Goal: Task Accomplishment & Management: Use online tool/utility

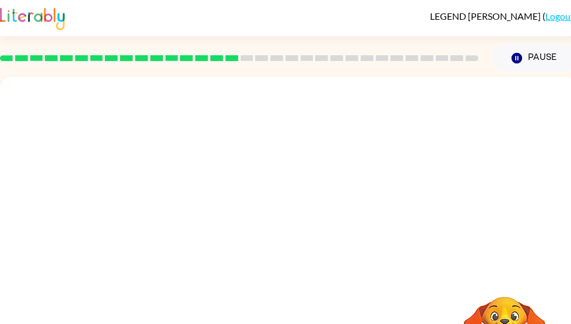
scroll to position [12, 0]
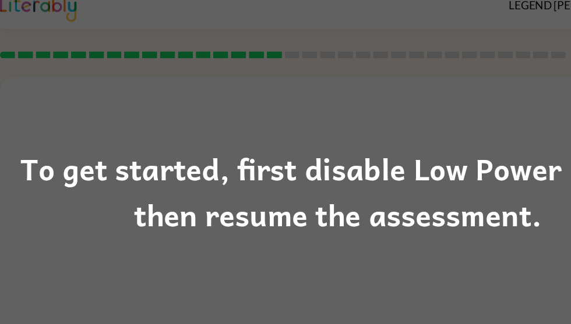
click at [330, 167] on div "To get started, first disable Low Power Mode, then resume the assessment." at bounding box center [285, 162] width 571 height 79
click at [320, 217] on div "To get started, first disable Low Power Mode, then resume the assessment." at bounding box center [285, 162] width 571 height 324
click at [324, 218] on div "To get started, first disable Low Power Mode, then resume the assessment." at bounding box center [285, 162] width 571 height 324
click at [324, 217] on div "To get started, first disable Low Power Mode, then resume the assessment." at bounding box center [285, 162] width 571 height 324
click at [401, 178] on div "To get started, first disable Low Power Mode, then resume the assessment." at bounding box center [285, 162] width 571 height 79
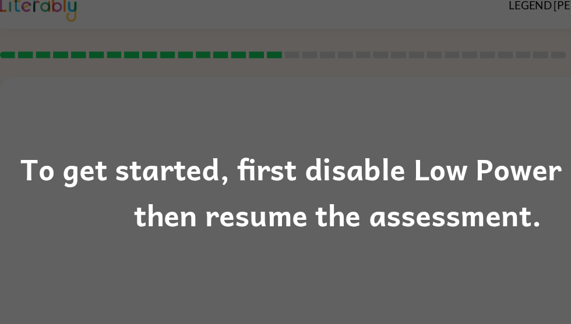
click at [401, 195] on div "To get started, first disable Low Power Mode, then resume the assessment." at bounding box center [285, 162] width 571 height 79
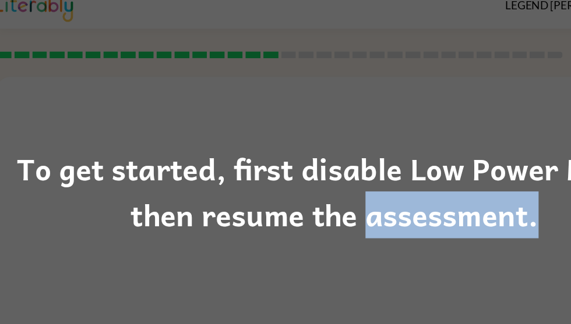
click at [394, 256] on div "To get started, first disable Low Power Mode, then resume the assessment." at bounding box center [285, 162] width 571 height 324
click at [406, 259] on div "To get started, first disable Low Power Mode, then resume the assessment." at bounding box center [285, 162] width 571 height 324
click at [398, 268] on div "To get started, first disable Low Power Mode, then resume the assessment." at bounding box center [285, 162] width 571 height 324
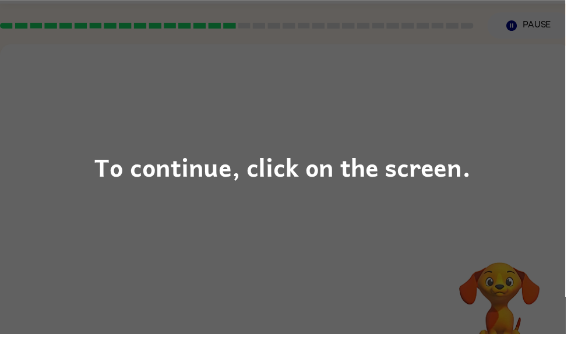
click at [332, 188] on div "To continue, click on the screen." at bounding box center [286, 169] width 380 height 40
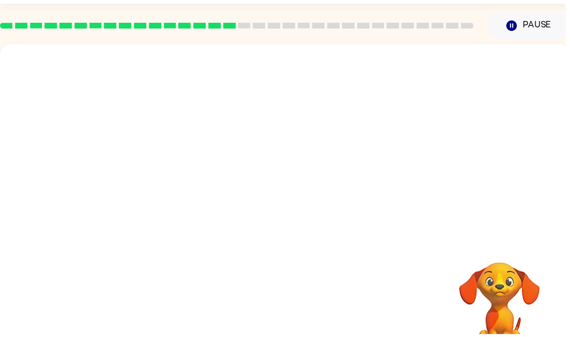
scroll to position [33, 0]
click at [458, 180] on div at bounding box center [288, 142] width 577 height 196
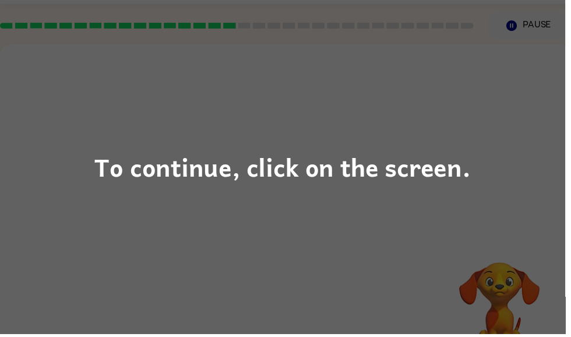
click at [354, 157] on div "To continue, click on the screen." at bounding box center [286, 169] width 380 height 40
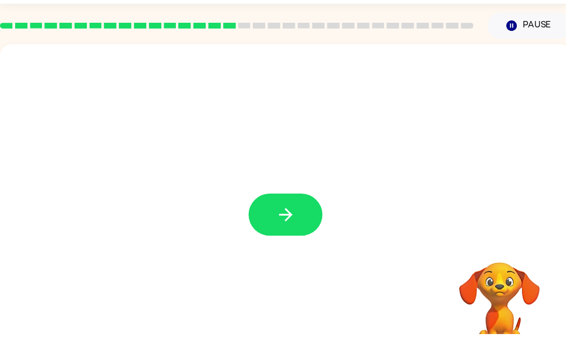
click at [298, 222] on icon "button" at bounding box center [288, 216] width 20 height 20
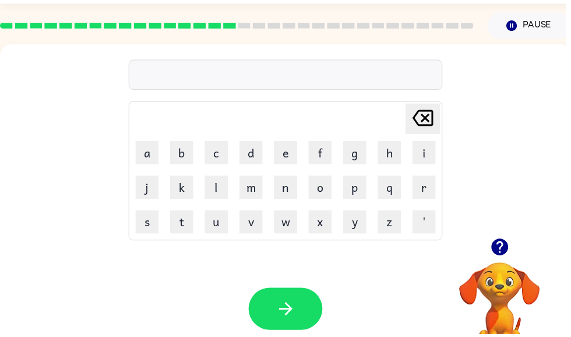
click at [511, 249] on icon "button" at bounding box center [504, 249] width 17 height 17
click at [501, 254] on icon "button" at bounding box center [504, 249] width 17 height 17
click at [252, 155] on button "d" at bounding box center [253, 153] width 23 height 23
click at [225, 222] on button "u" at bounding box center [218, 223] width 23 height 23
click at [149, 221] on button "s" at bounding box center [148, 223] width 23 height 23
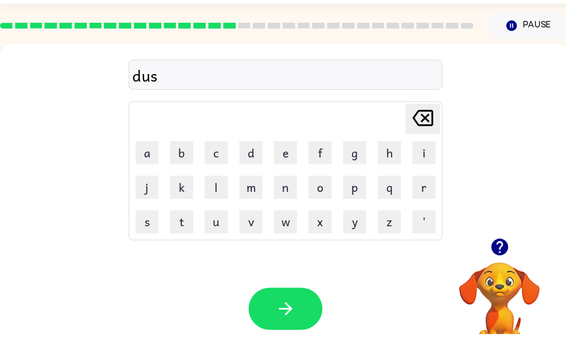
click at [353, 181] on button "p" at bounding box center [358, 188] width 23 height 23
click at [564, 288] on div "Your browser must support playing .mp4 files to use Literably. Please try using…" at bounding box center [288, 311] width 577 height 131
click at [326, 186] on button "o" at bounding box center [323, 188] width 23 height 23
click at [429, 177] on button "r" at bounding box center [427, 188] width 23 height 23
click at [428, 193] on button "r" at bounding box center [427, 188] width 23 height 23
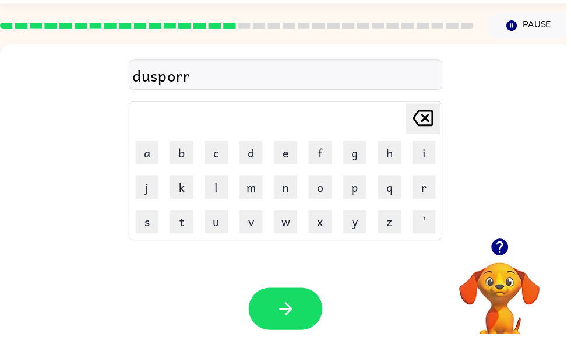
click at [425, 119] on icon "Delete Delete last character input" at bounding box center [427, 119] width 28 height 28
click at [191, 227] on button "t" at bounding box center [183, 223] width 23 height 23
click at [301, 305] on button "button" at bounding box center [288, 311] width 75 height 43
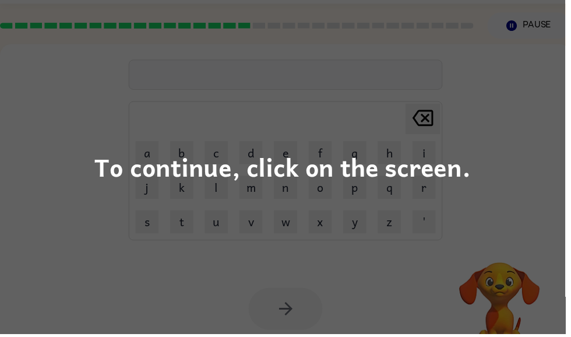
click at [432, 236] on div "To continue, click on the screen." at bounding box center [285, 168] width 571 height 337
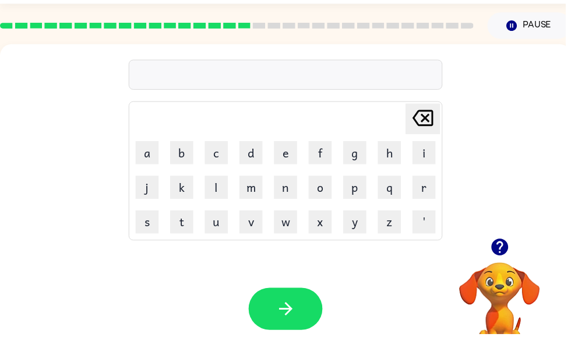
click at [502, 258] on icon "button" at bounding box center [504, 249] width 20 height 20
click at [506, 261] on video "Your browser must support playing .mp4 files to use Literably. Please try using…" at bounding box center [504, 304] width 116 height 116
click at [499, 257] on icon "button" at bounding box center [504, 249] width 20 height 20
click at [508, 256] on video "Your browser must support playing .mp4 files to use Literably. Please try using…" at bounding box center [504, 304] width 116 height 116
click at [511, 244] on icon "button" at bounding box center [504, 249] width 20 height 20
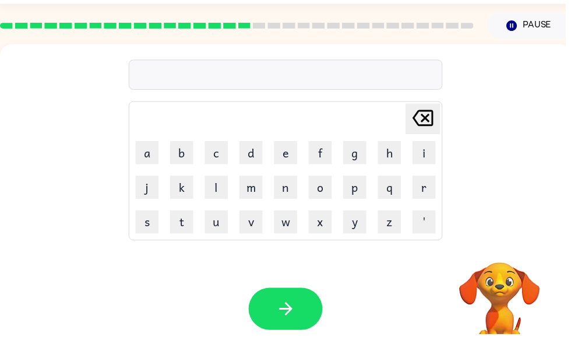
click at [252, 158] on button "d" at bounding box center [253, 153] width 23 height 23
click at [289, 300] on button "button" at bounding box center [288, 311] width 75 height 43
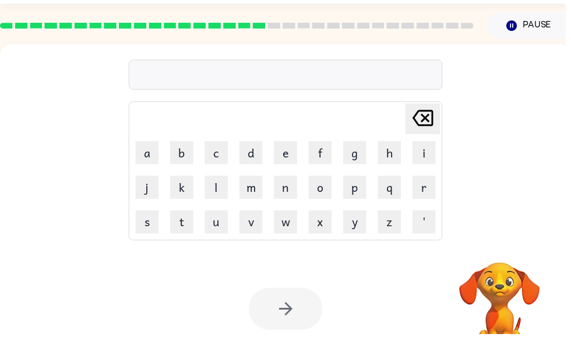
click at [194, 157] on button "b" at bounding box center [183, 153] width 23 height 23
click at [426, 143] on button "i" at bounding box center [427, 153] width 23 height 23
click at [155, 217] on button "s" at bounding box center [148, 223] width 23 height 23
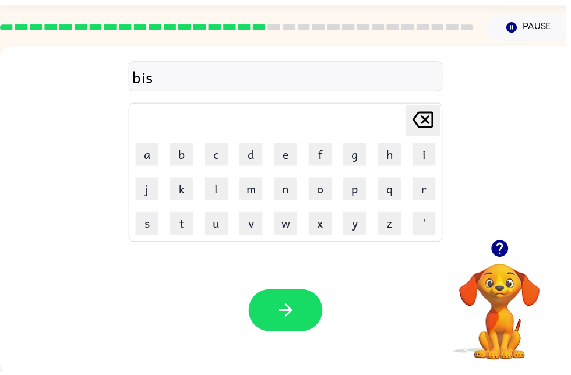
click at [333, 183] on button "o" at bounding box center [323, 190] width 23 height 23
click at [416, 172] on table "Delete Delete last character input a b c d e f g h i j k l m n o p q r s t u v …" at bounding box center [288, 174] width 316 height 139
click at [423, 187] on button "r" at bounding box center [427, 190] width 23 height 23
click at [297, 303] on button "button" at bounding box center [288, 313] width 75 height 43
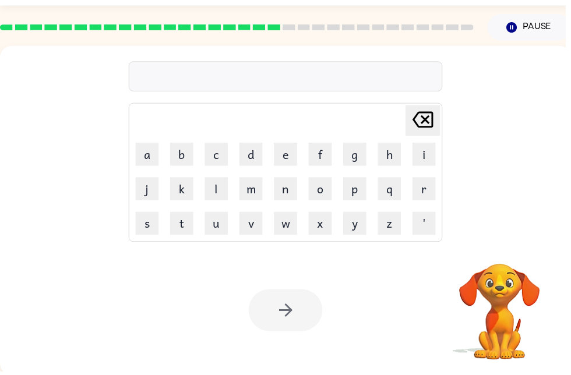
click at [361, 59] on div "Delete Delete last character input a b c d e f g h i j k l m n o p q r s t u v …" at bounding box center [288, 145] width 317 height 200
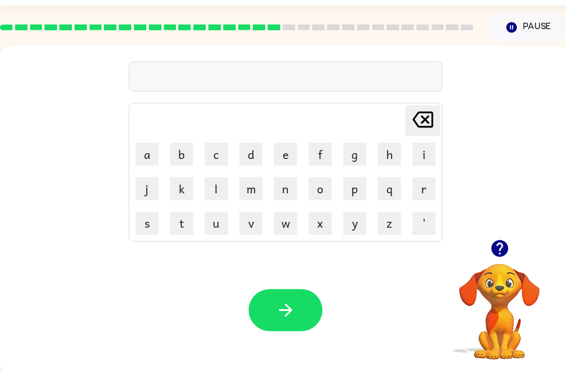
click at [326, 155] on button "f" at bounding box center [323, 155] width 23 height 23
click at [154, 158] on button "a" at bounding box center [148, 155] width 23 height 23
click at [422, 187] on button "r" at bounding box center [427, 190] width 23 height 23
click at [282, 322] on icon "button" at bounding box center [288, 313] width 20 height 20
click at [160, 186] on button "j" at bounding box center [148, 190] width 23 height 23
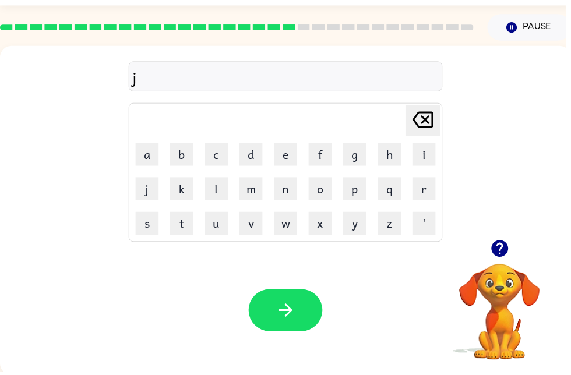
click at [150, 190] on button "j" at bounding box center [148, 190] width 23 height 23
click at [420, 121] on icon "Delete Delete last character input" at bounding box center [427, 121] width 28 height 28
click at [144, 155] on button "a" at bounding box center [148, 155] width 23 height 23
click at [423, 192] on button "r" at bounding box center [427, 190] width 23 height 23
click at [284, 315] on icon "button" at bounding box center [288, 313] width 20 height 20
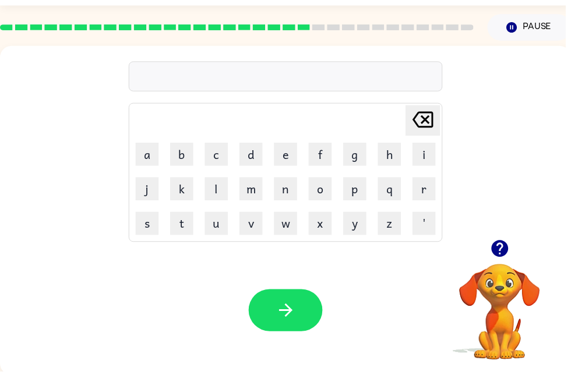
click at [506, 249] on icon "button" at bounding box center [504, 251] width 17 height 17
click at [244, 191] on button "m" at bounding box center [253, 190] width 23 height 23
click at [429, 153] on button "i" at bounding box center [427, 155] width 23 height 23
click at [307, 320] on button "button" at bounding box center [288, 313] width 75 height 43
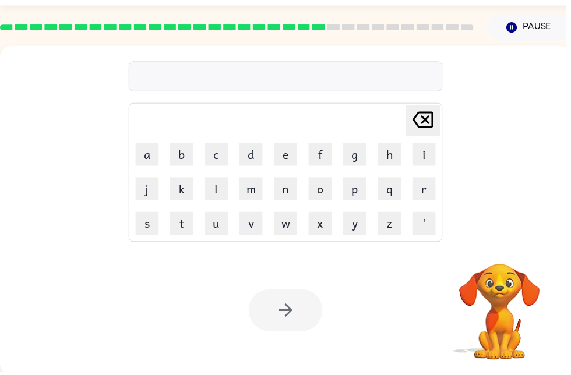
click at [355, 59] on div "Delete Delete last character input a b c d e f g h i j k l m n o p q r s t u v …" at bounding box center [288, 145] width 317 height 200
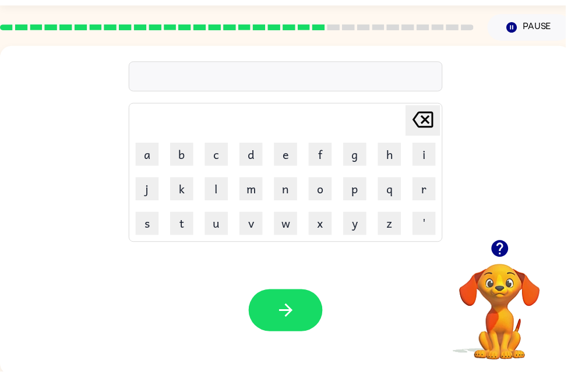
click at [243, 189] on button "m" at bounding box center [253, 190] width 23 height 23
click at [418, 153] on button "i" at bounding box center [427, 155] width 23 height 23
click at [497, 256] on icon "button" at bounding box center [504, 251] width 17 height 17
click at [291, 196] on button "n" at bounding box center [288, 190] width 23 height 23
click at [285, 154] on button "e" at bounding box center [288, 155] width 23 height 23
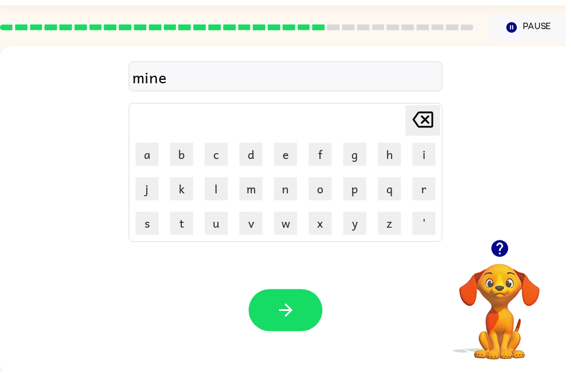
click at [425, 198] on button "r" at bounding box center [427, 190] width 23 height 23
click at [299, 313] on button "button" at bounding box center [288, 313] width 75 height 43
click at [517, 252] on button "button" at bounding box center [505, 251] width 30 height 30
click at [499, 254] on video "Your browser must support playing .mp4 files to use Literably. Please try using…" at bounding box center [504, 307] width 116 height 116
click at [259, 199] on button "m" at bounding box center [253, 190] width 23 height 23
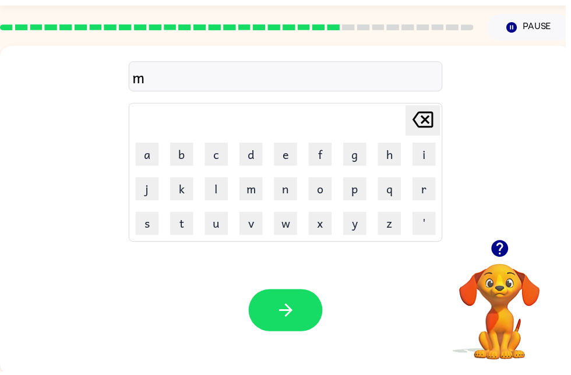
click at [139, 154] on button "a" at bounding box center [148, 155] width 23 height 23
click at [285, 157] on button "e" at bounding box center [288, 155] width 23 height 23
click at [439, 182] on button "r" at bounding box center [427, 190] width 23 height 23
click at [436, 192] on button "r" at bounding box center [427, 190] width 23 height 23
click at [422, 131] on icon "Delete Delete last character input" at bounding box center [427, 121] width 28 height 28
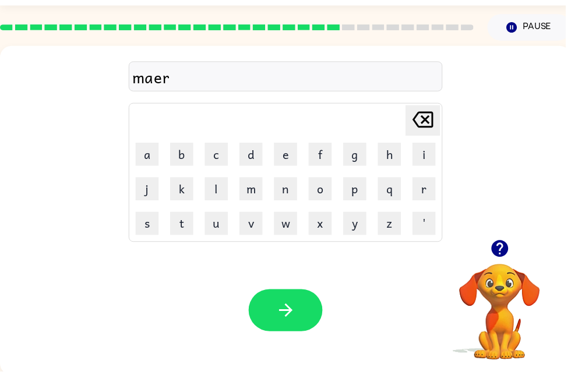
click at [292, 316] on icon "button" at bounding box center [287, 313] width 13 height 13
click at [282, 188] on button "n" at bounding box center [288, 190] width 23 height 23
click at [292, 158] on button "e" at bounding box center [288, 155] width 23 height 23
click at [423, 195] on button "r" at bounding box center [427, 190] width 23 height 23
click at [138, 225] on button "s" at bounding box center [148, 225] width 23 height 23
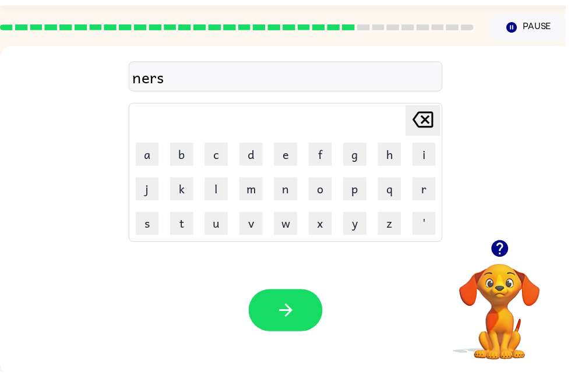
click at [292, 323] on icon "button" at bounding box center [288, 313] width 20 height 20
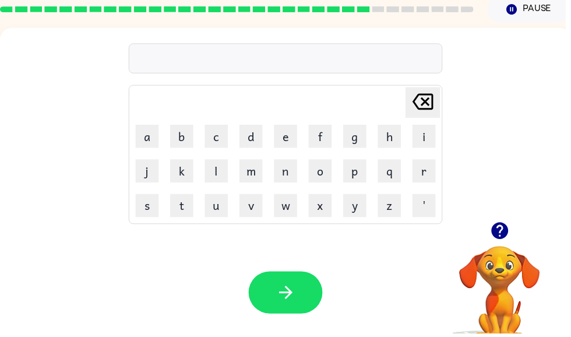
scroll to position [50, 0]
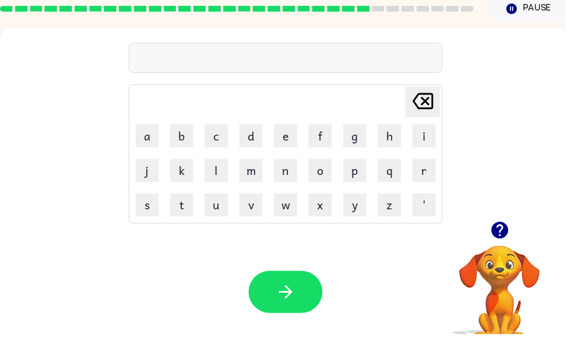
click at [497, 227] on icon "button" at bounding box center [504, 232] width 20 height 20
click at [495, 227] on div "Delete Delete last character input a b c d e f g h i j k l m n o p q r s t u v …" at bounding box center [288, 193] width 577 height 333
click at [358, 167] on button "p" at bounding box center [358, 171] width 23 height 23
click at [291, 139] on button "e" at bounding box center [288, 136] width 23 height 23
click at [439, 176] on button "r" at bounding box center [427, 171] width 23 height 23
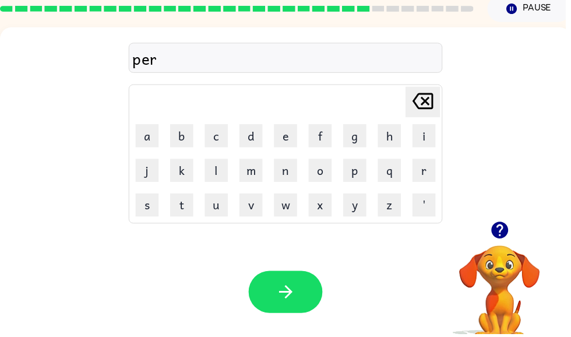
click at [142, 211] on button "s" at bounding box center [148, 206] width 23 height 23
click at [281, 291] on icon "button" at bounding box center [288, 294] width 20 height 20
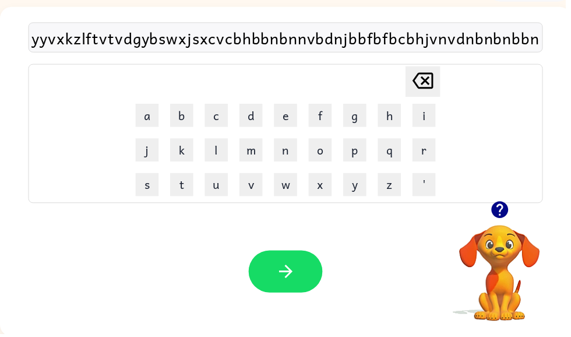
scroll to position [69, 0]
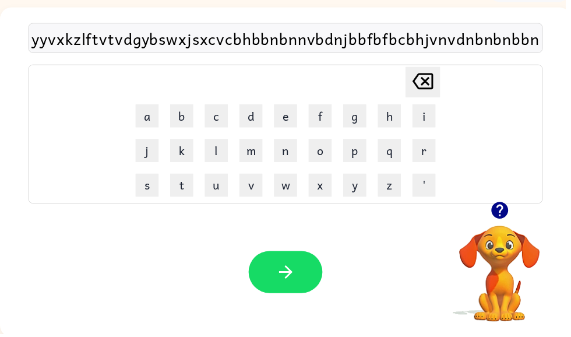
click at [426, 90] on icon "Delete Delete last character input" at bounding box center [427, 82] width 28 height 28
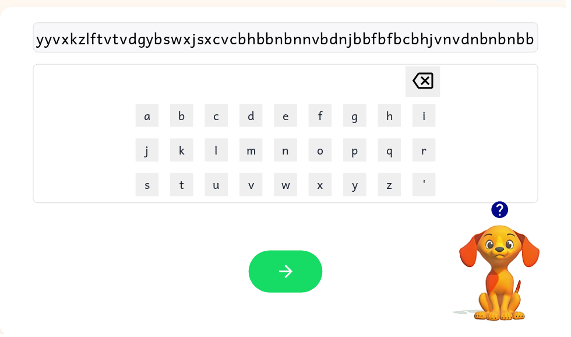
click at [501, 215] on icon "button" at bounding box center [504, 211] width 17 height 17
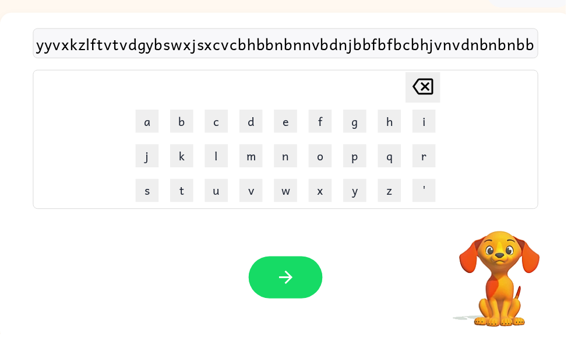
scroll to position [67, 0]
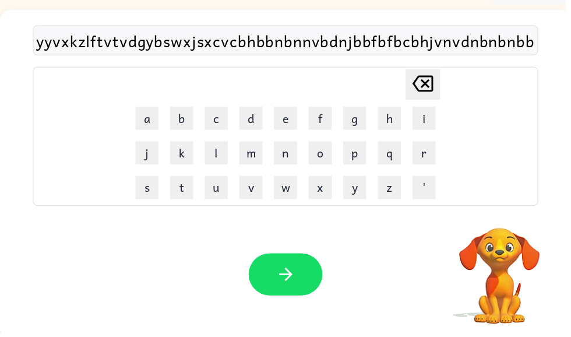
click at [420, 80] on icon at bounding box center [426, 84] width 21 height 16
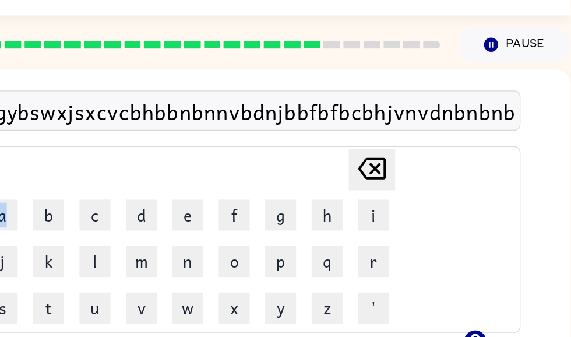
scroll to position [0, 0]
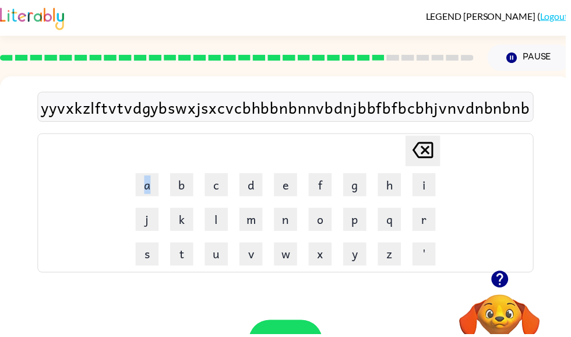
click at [428, 159] on icon at bounding box center [426, 151] width 21 height 16
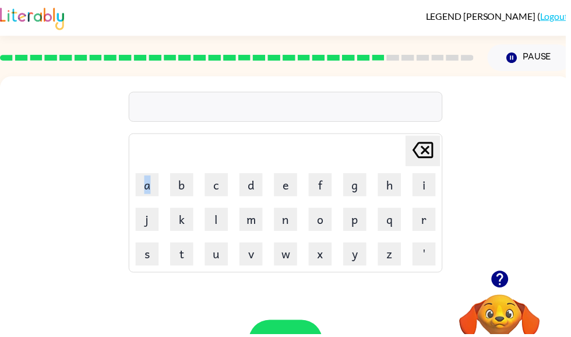
click at [524, 175] on div "Delete Delete last character input a b c d e f g h i j k l m n o p q r s t u v …" at bounding box center [288, 175] width 577 height 196
click at [494, 284] on icon "button" at bounding box center [504, 281] width 20 height 20
click at [511, 271] on div "Delete Delete last character input a b c d e f g h i j k l m n o p q r s t u v …" at bounding box center [288, 175] width 577 height 196
click at [345, 273] on table "Delete Delete last character input a b c d e f g h i j k l m n o p q r s t u v …" at bounding box center [288, 204] width 316 height 139
click at [360, 218] on button "p" at bounding box center [358, 221] width 23 height 23
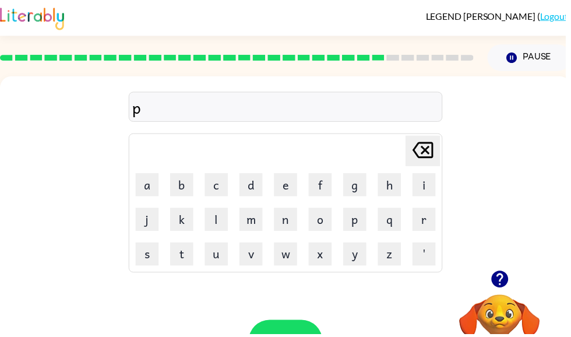
click at [133, 193] on td "a" at bounding box center [149, 186] width 34 height 34
click at [150, 178] on button "a" at bounding box center [148, 186] width 23 height 23
click at [435, 215] on button "r" at bounding box center [427, 221] width 23 height 23
click at [193, 260] on button "t" at bounding box center [183, 256] width 23 height 23
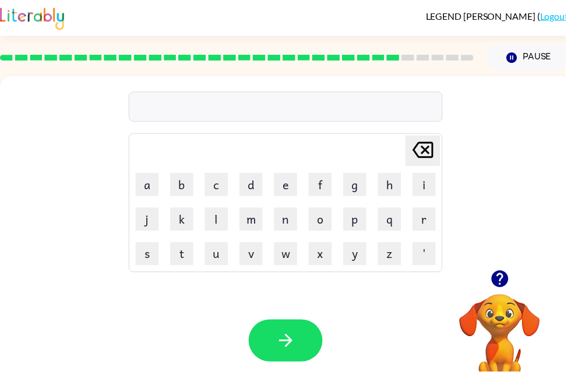
click at [512, 286] on icon "button" at bounding box center [504, 281] width 17 height 17
click at [305, 336] on button "button" at bounding box center [288, 344] width 75 height 43
click at [358, 220] on button "p" at bounding box center [358, 221] width 23 height 23
click at [214, 253] on button "u" at bounding box center [218, 256] width 23 height 23
click at [426, 229] on button "r" at bounding box center [427, 221] width 23 height 23
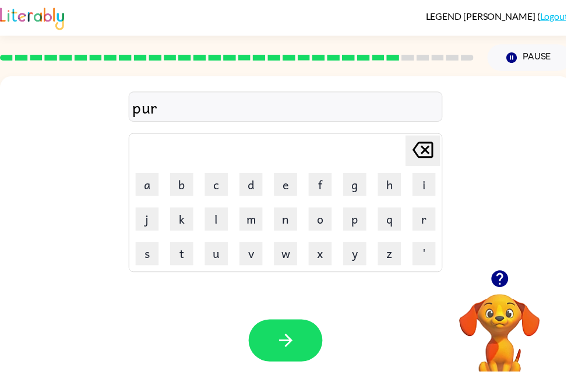
click at [281, 336] on icon "button" at bounding box center [288, 344] width 20 height 20
click at [151, 266] on button "s" at bounding box center [148, 256] width 23 height 23
click at [225, 253] on button "u" at bounding box center [218, 256] width 23 height 23
click at [443, 158] on button "Delete Delete last character input" at bounding box center [426, 152] width 35 height 31
click at [285, 212] on button "n" at bounding box center [288, 221] width 23 height 23
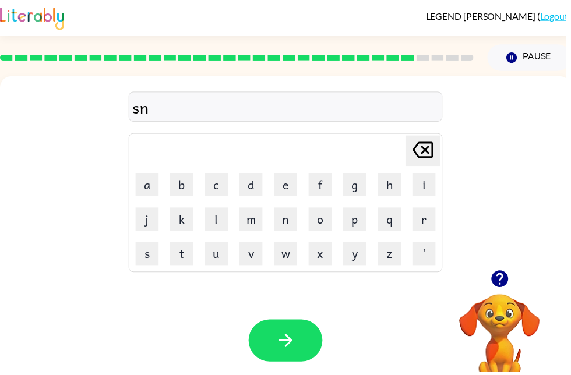
click at [324, 226] on button "o" at bounding box center [323, 221] width 23 height 23
click at [330, 221] on button "o" at bounding box center [323, 221] width 23 height 23
click at [281, 224] on button "n" at bounding box center [288, 221] width 23 height 23
click at [285, 336] on icon "button" at bounding box center [288, 344] width 20 height 20
click at [502, 287] on icon "button" at bounding box center [504, 281] width 17 height 17
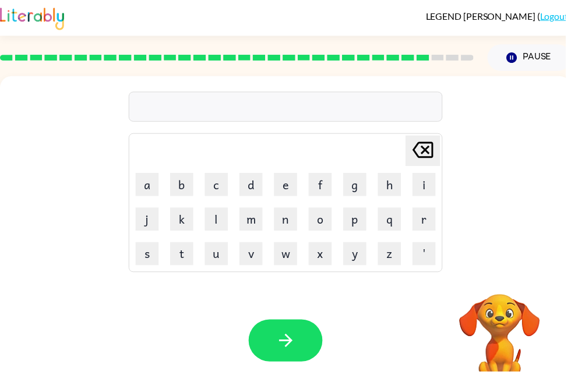
click at [560, 228] on div "Delete Delete last character input a b c d e f g h i j k l m n o p q r s t u v …" at bounding box center [288, 175] width 577 height 196
click at [490, 301] on video "Your browser must support playing .mp4 files to use Literably. Please try using…" at bounding box center [504, 337] width 116 height 116
click at [316, 181] on button "f" at bounding box center [323, 186] width 23 height 23
click at [294, 336] on icon "button" at bounding box center [288, 344] width 20 height 20
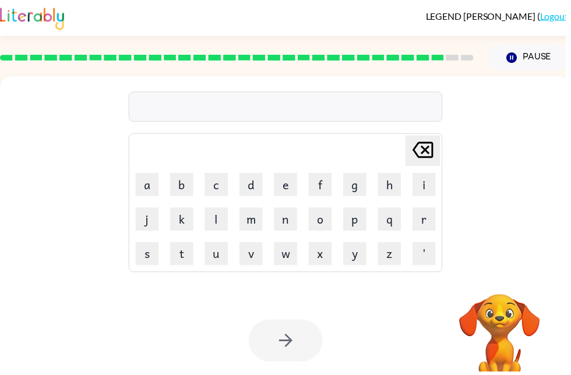
click at [391, 179] on button "h" at bounding box center [392, 186] width 23 height 23
click at [302, 336] on div at bounding box center [288, 344] width 75 height 43
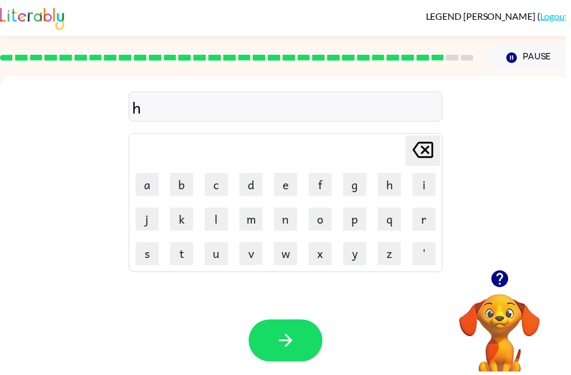
click at [429, 167] on div "Delete Delete last character input" at bounding box center [427, 152] width 28 height 30
click at [288, 253] on button "w" at bounding box center [288, 256] width 23 height 23
click at [303, 334] on button "button" at bounding box center [288, 344] width 75 height 43
click at [290, 254] on button "w" at bounding box center [288, 256] width 23 height 23
click at [299, 336] on button "button" at bounding box center [288, 344] width 75 height 43
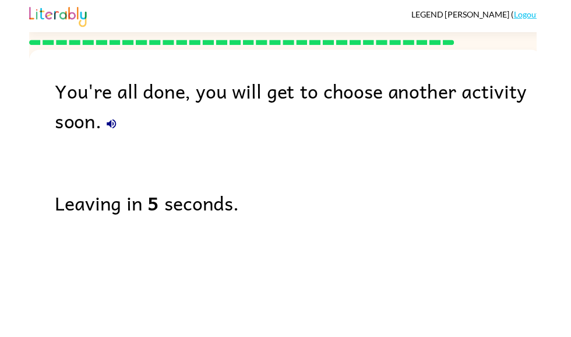
scroll to position [39, 0]
